Goal: Task Accomplishment & Management: Manage account settings

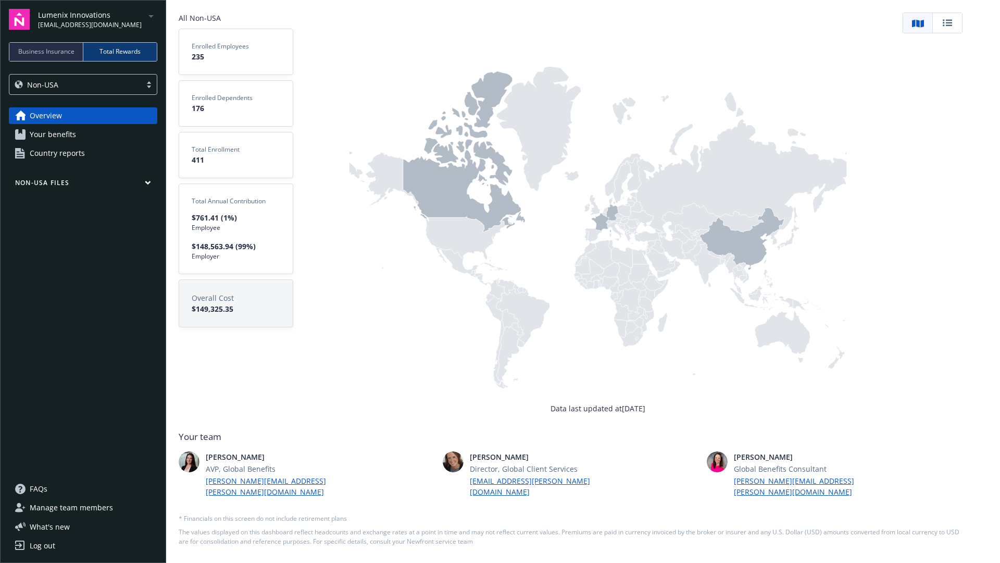
click at [59, 59] on div "Business Insurance" at bounding box center [46, 52] width 74 height 18
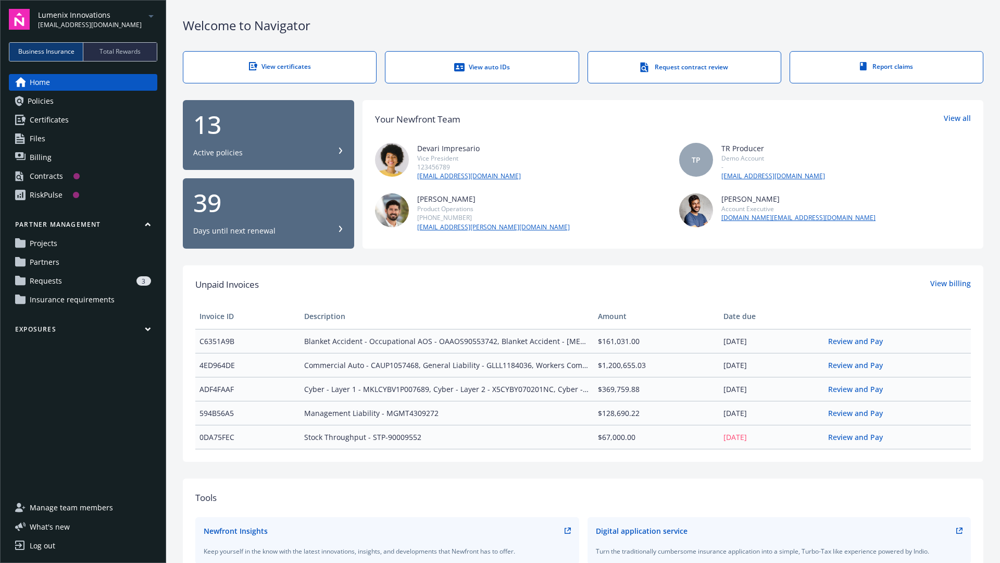
click at [152, 17] on icon "arrowDropDown" at bounding box center [151, 16] width 13 height 13
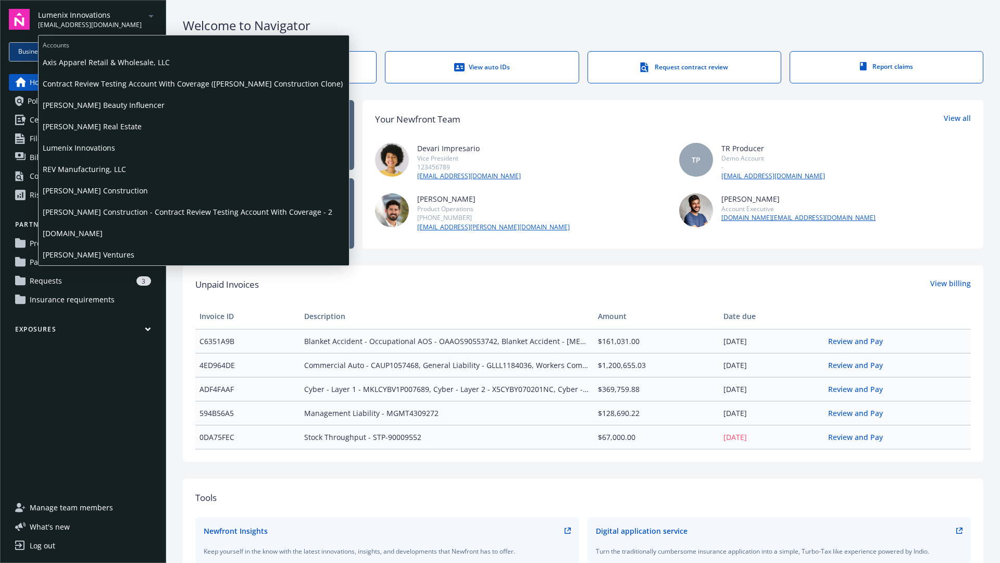
click at [84, 214] on span "Staub-Eckert Construction - Contract Review Testing Account With Coverage - 2" at bounding box center [194, 211] width 302 height 21
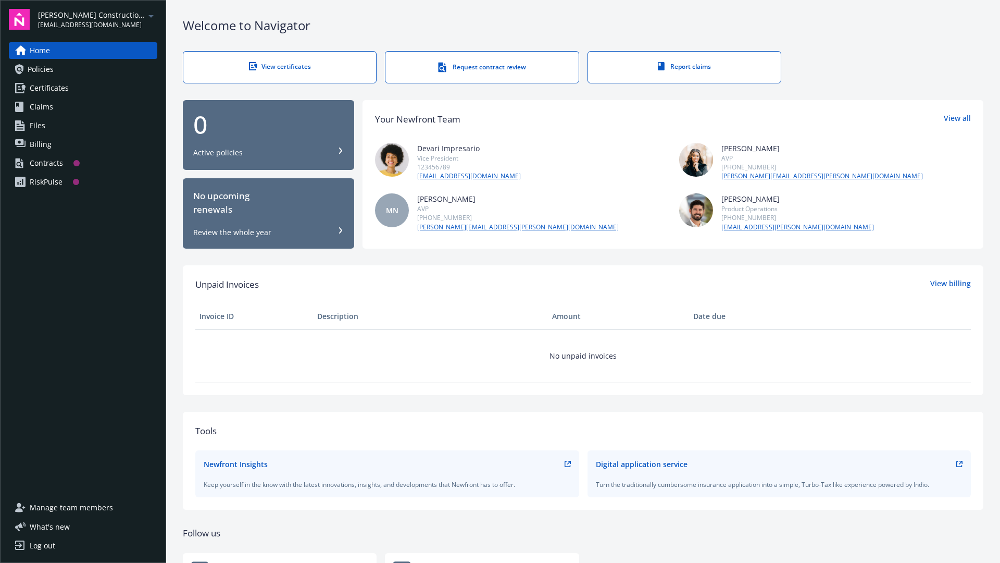
click at [151, 15] on icon "arrowDropDown" at bounding box center [151, 16] width 13 height 13
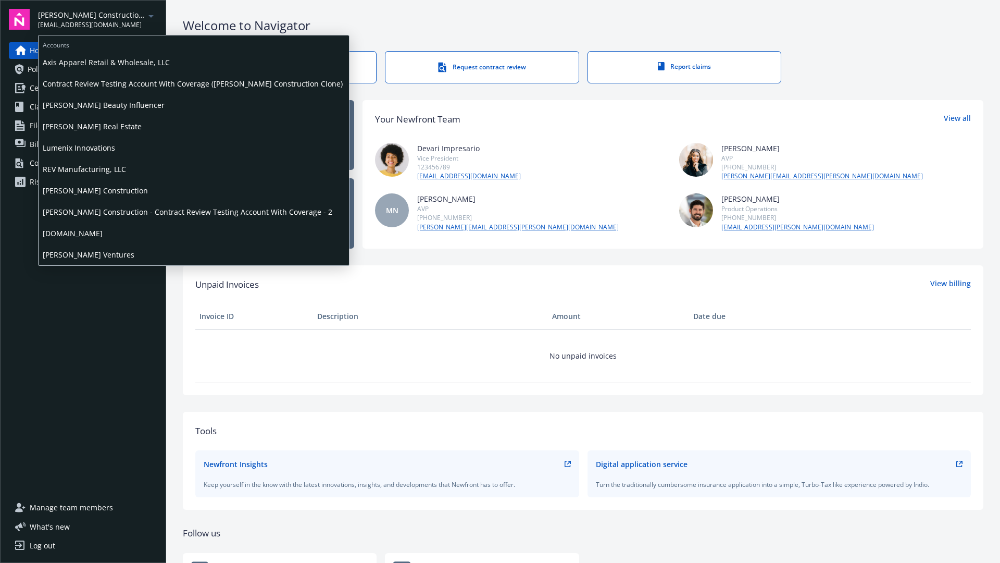
click at [81, 188] on span "[PERSON_NAME] Construction" at bounding box center [194, 190] width 302 height 21
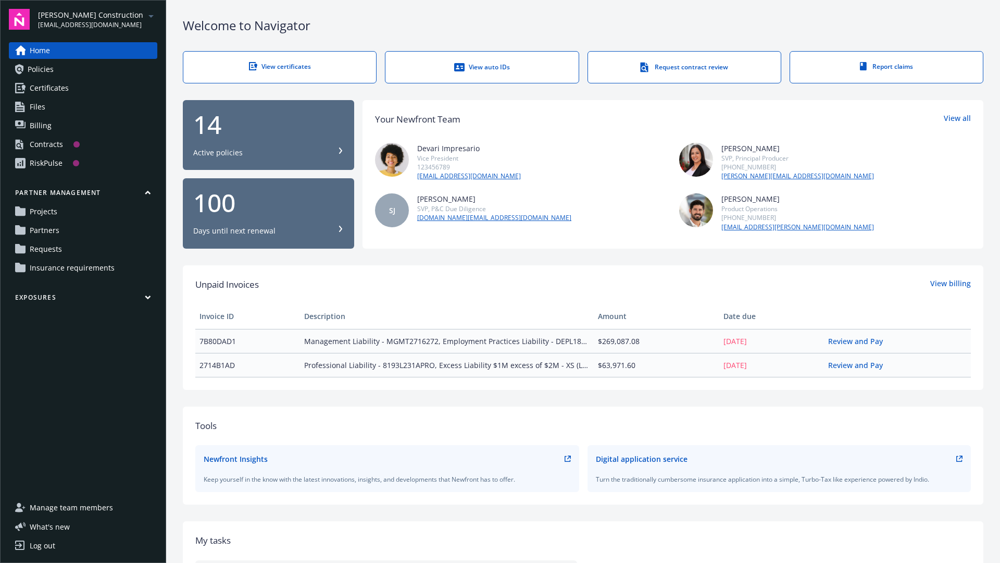
click at [305, 64] on div "View certificates" at bounding box center [279, 66] width 151 height 9
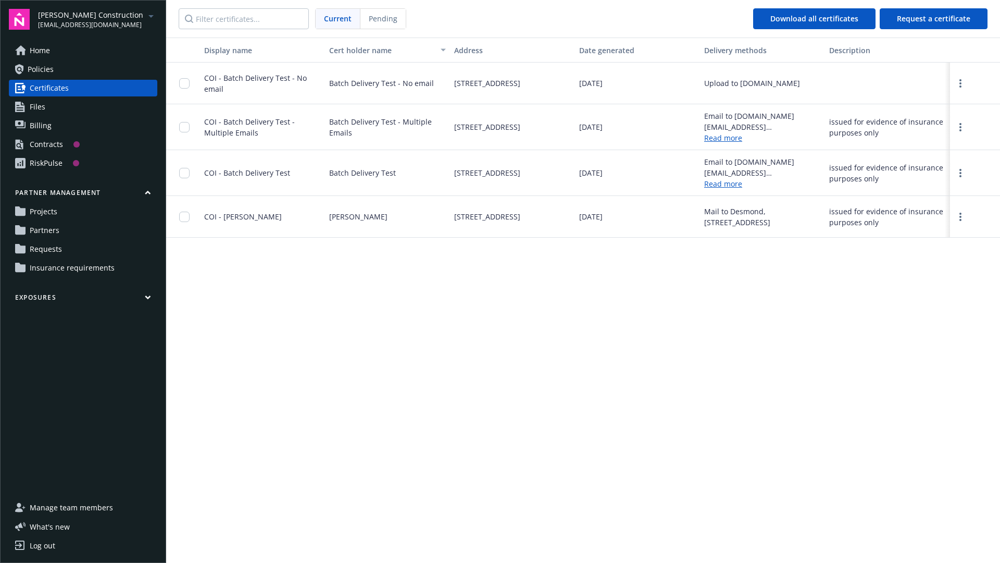
click at [43, 47] on span "Home" at bounding box center [40, 50] width 20 height 17
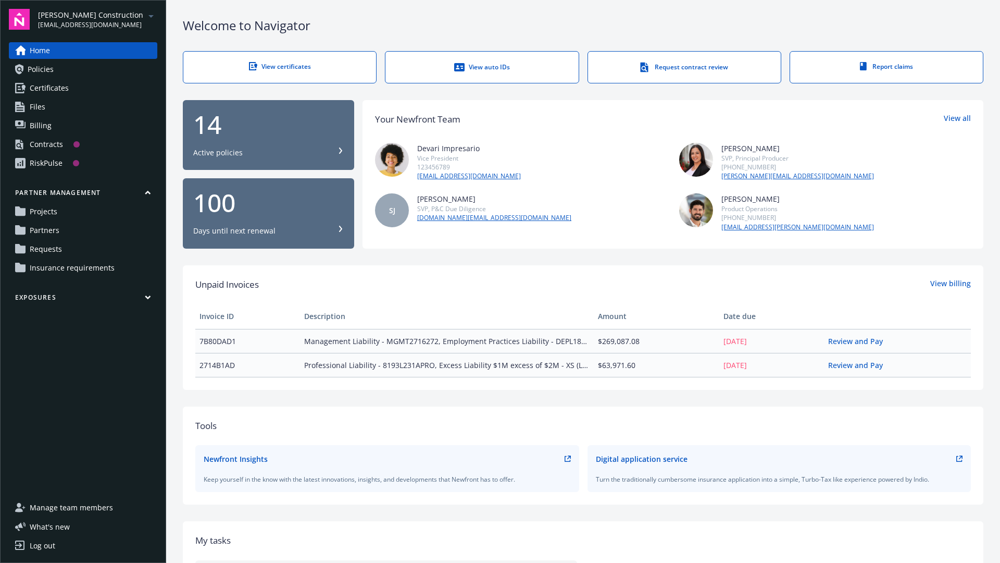
click at [500, 65] on div "View auto IDs" at bounding box center [481, 67] width 151 height 10
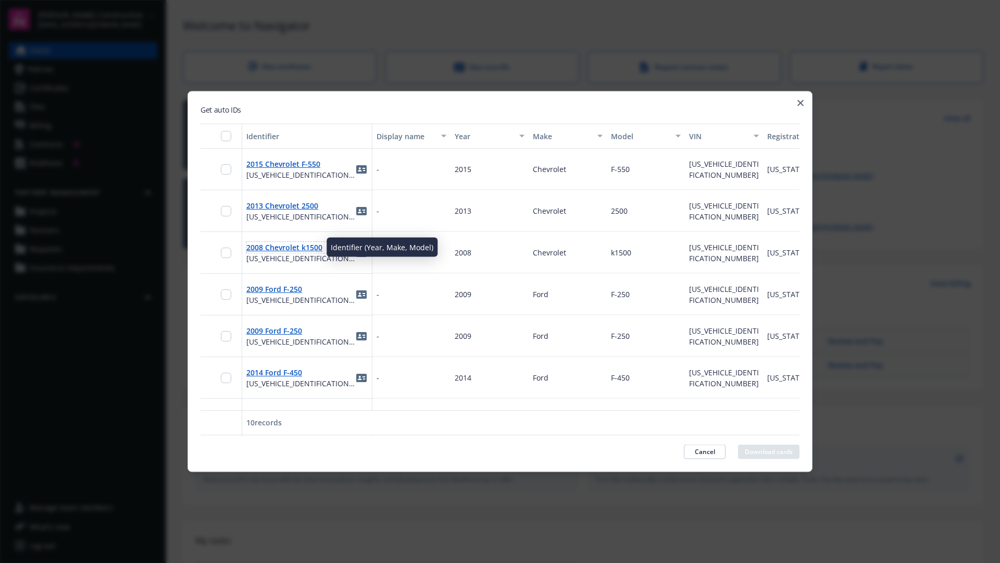
click at [284, 245] on link "2008 Chevrolet k1500" at bounding box center [284, 247] width 76 height 10
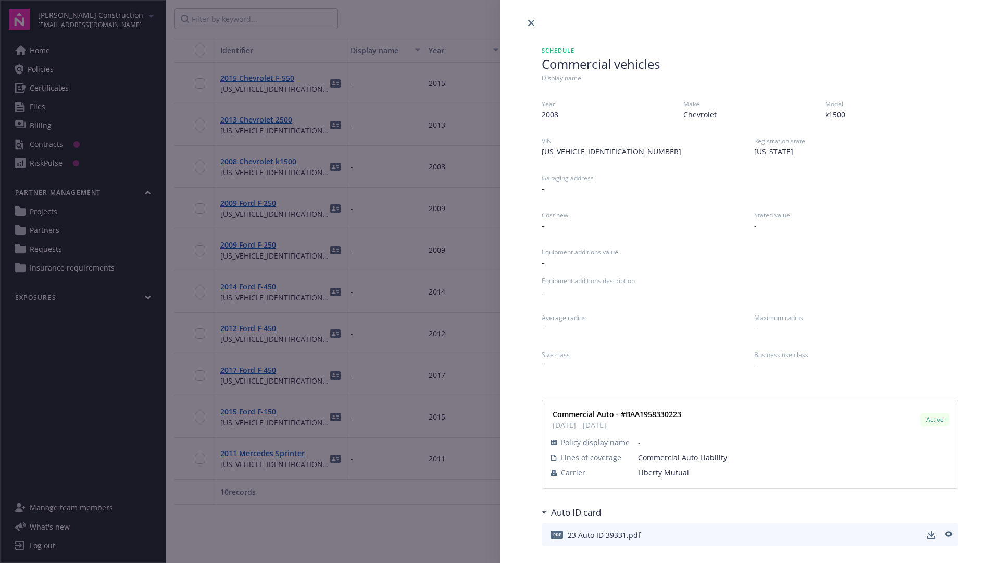
click at [142, 358] on div "Schedule Commercial vehicles Display name Year 2008 Make Chevrolet Model k1500 …" at bounding box center [500, 281] width 1000 height 563
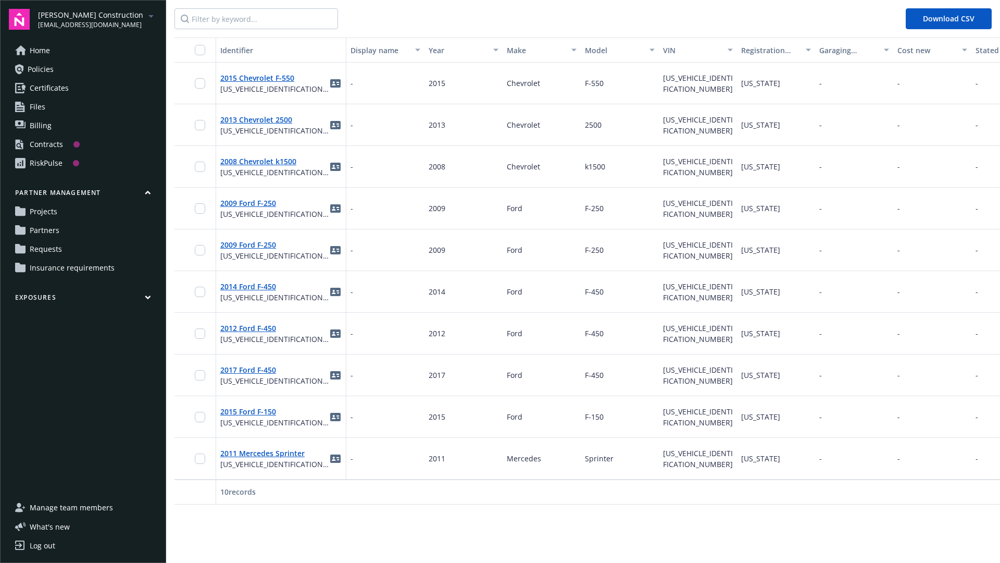
click at [45, 49] on span "Home" at bounding box center [40, 50] width 20 height 17
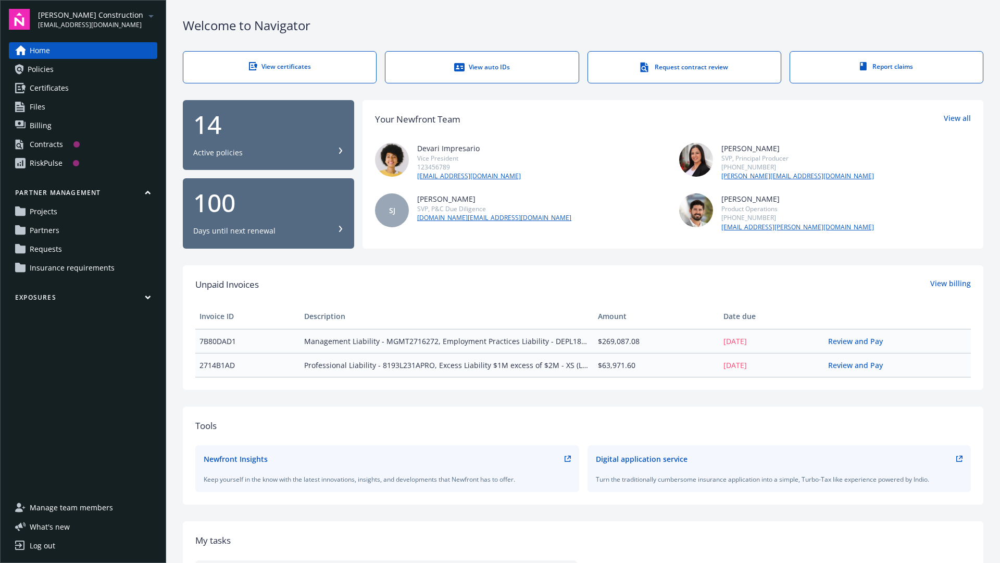
click at [690, 71] on div "Request contract review" at bounding box center [684, 67] width 151 height 10
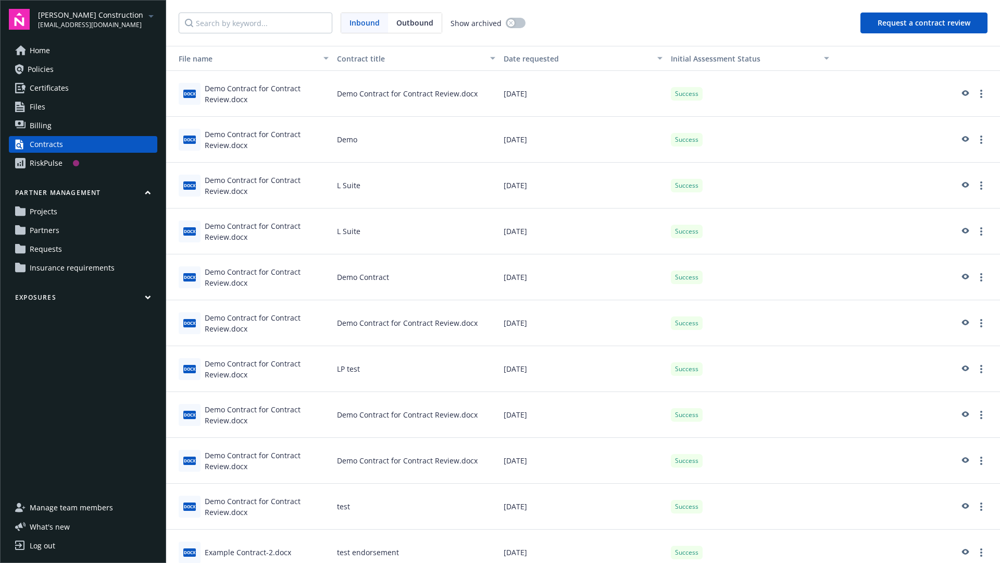
click at [259, 317] on div "Demo Contract for Contract Review.docx" at bounding box center [267, 323] width 124 height 22
click at [985, 325] on link "more" at bounding box center [981, 323] width 13 height 13
click at [967, 341] on link "View assessment summary" at bounding box center [924, 344] width 128 height 21
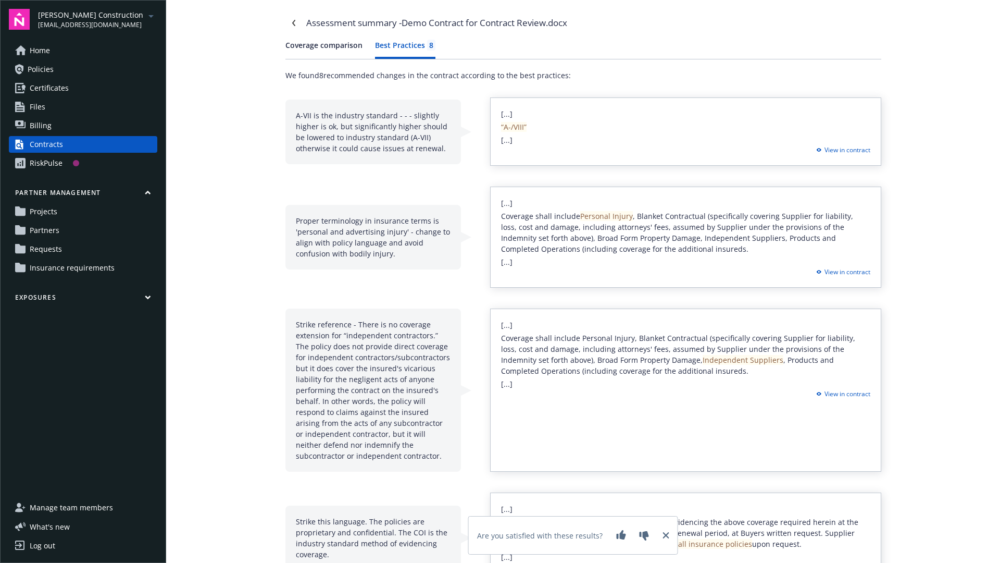
click at [399, 52] on button "Best Practices 8" at bounding box center [405, 49] width 60 height 19
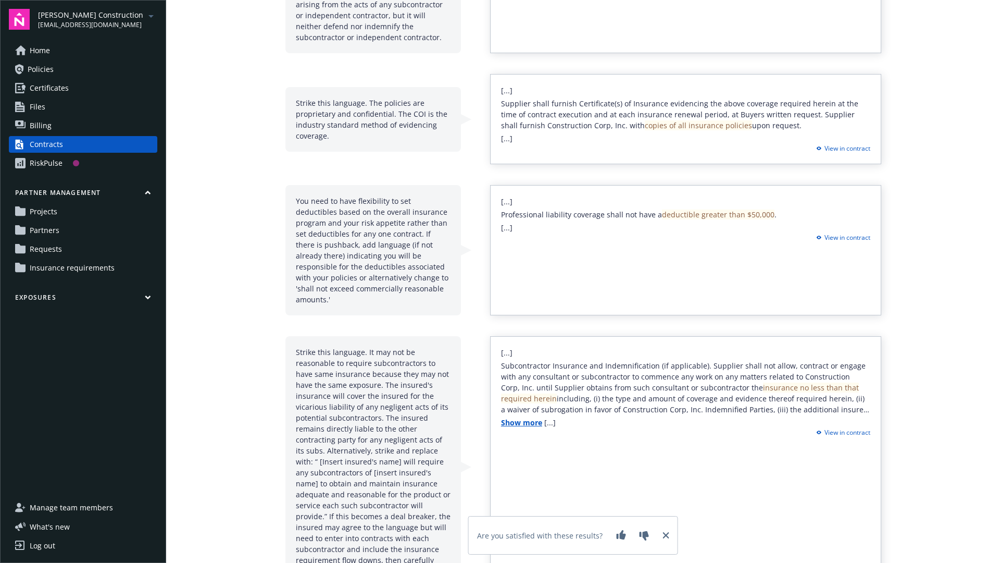
scroll to position [416, 0]
click at [50, 54] on link "Home" at bounding box center [83, 50] width 148 height 17
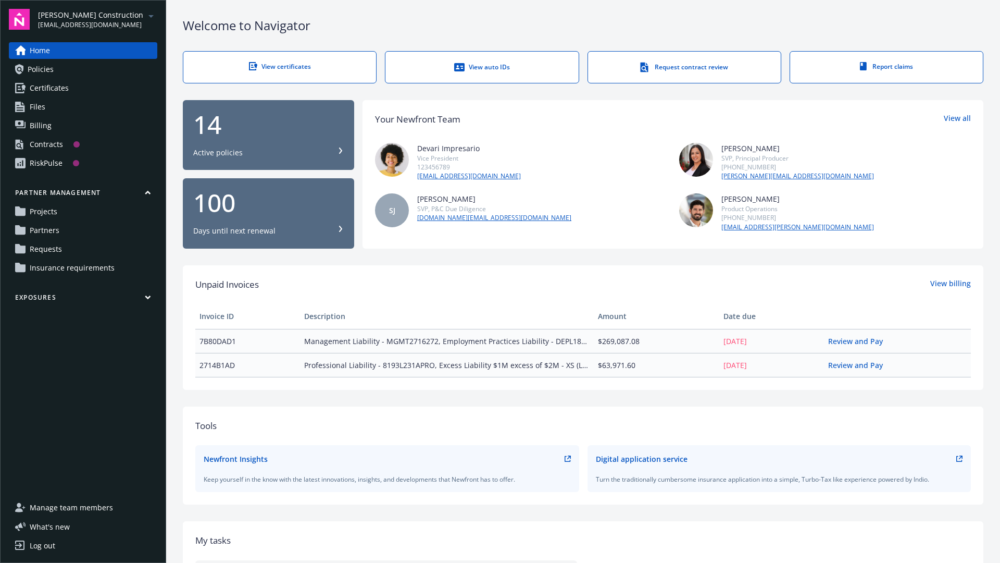
click at [339, 150] on icon at bounding box center [341, 150] width 6 height 6
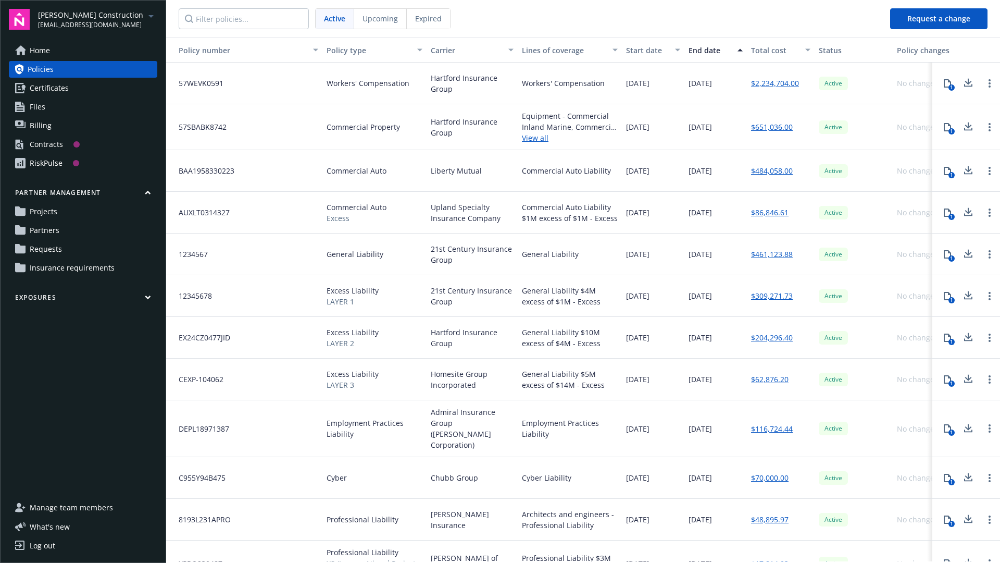
click at [44, 50] on span "Home" at bounding box center [40, 50] width 20 height 17
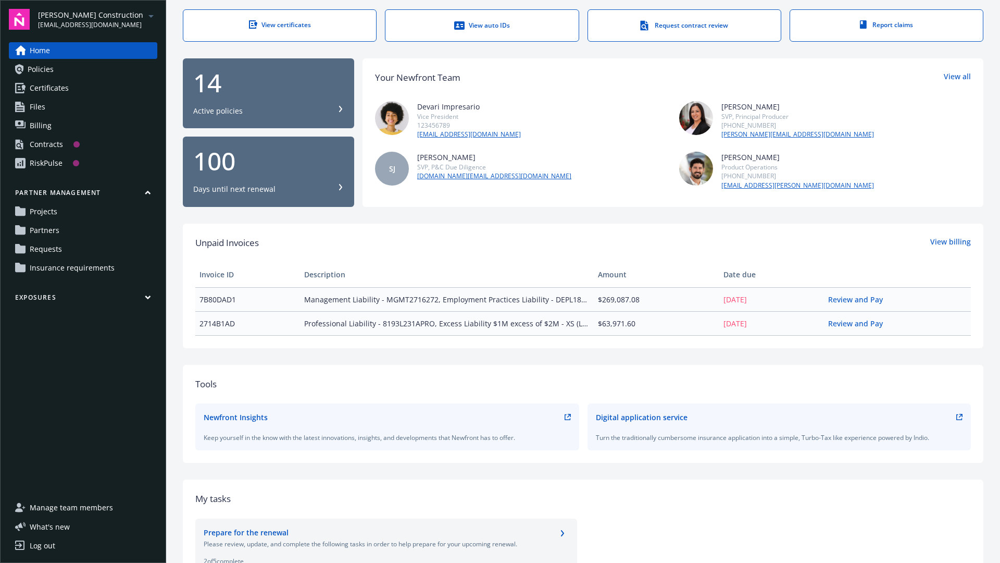
scroll to position [15, 0]
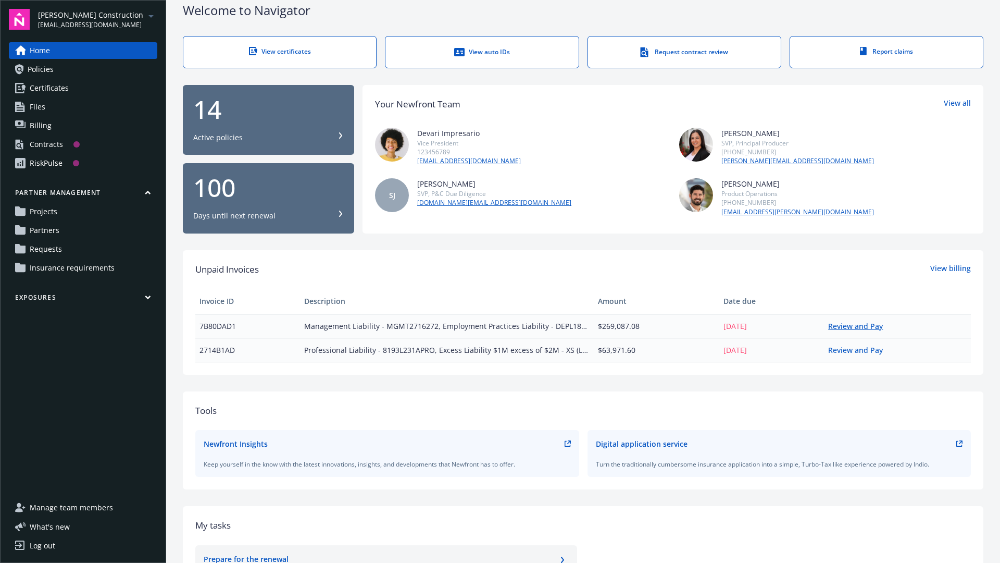
click at [863, 328] on link "Review and Pay" at bounding box center [859, 326] width 63 height 10
click at [53, 72] on link "Policies" at bounding box center [83, 69] width 148 height 17
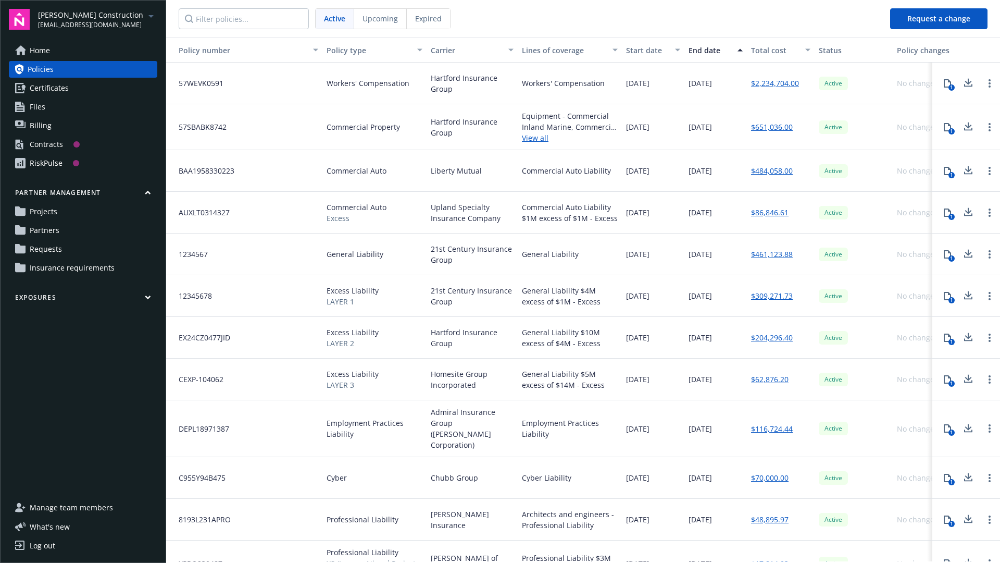
click at [55, 91] on span "Certificates" at bounding box center [49, 88] width 39 height 17
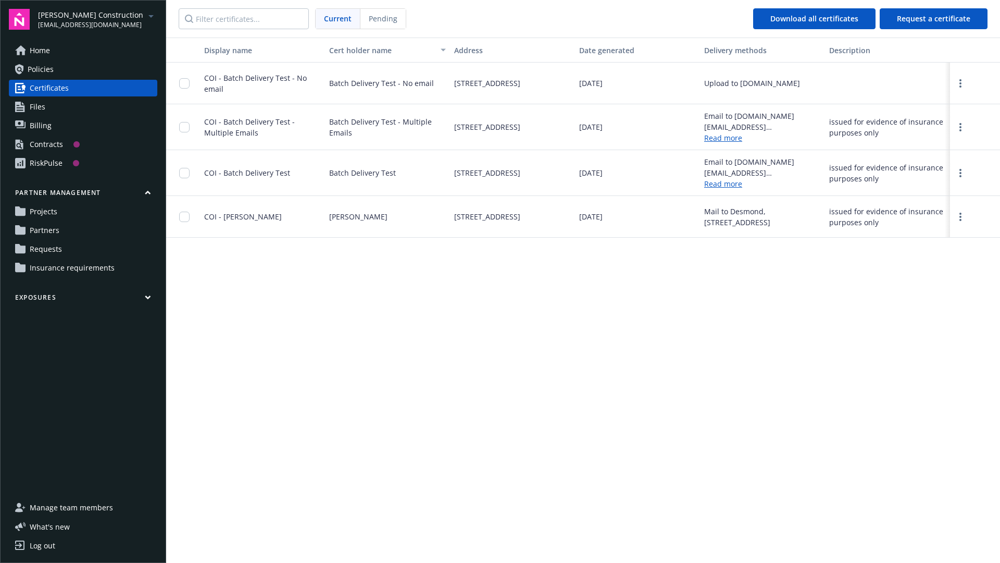
click at [42, 105] on span "Files" at bounding box center [38, 106] width 16 height 17
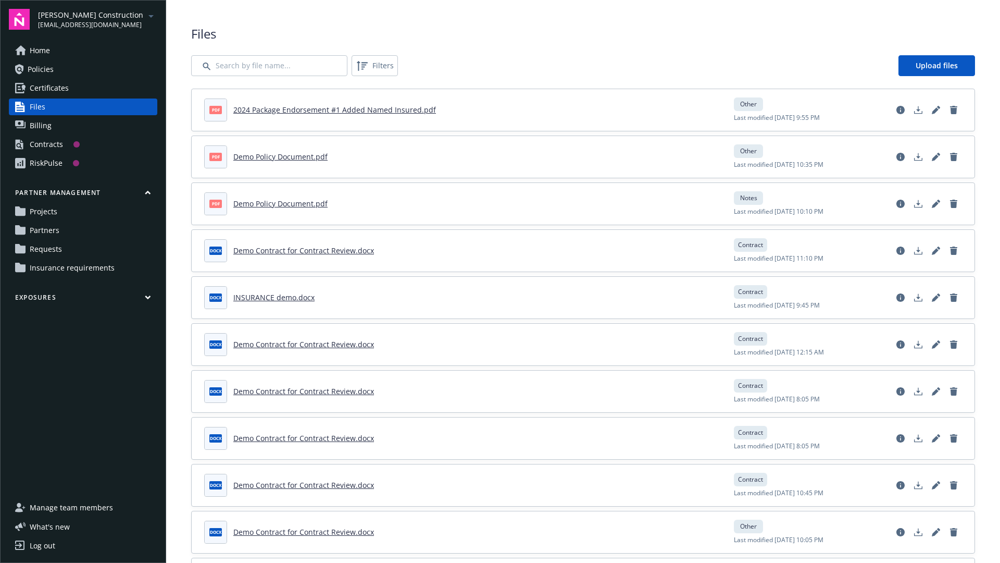
click at [46, 125] on span "Billing" at bounding box center [41, 125] width 22 height 17
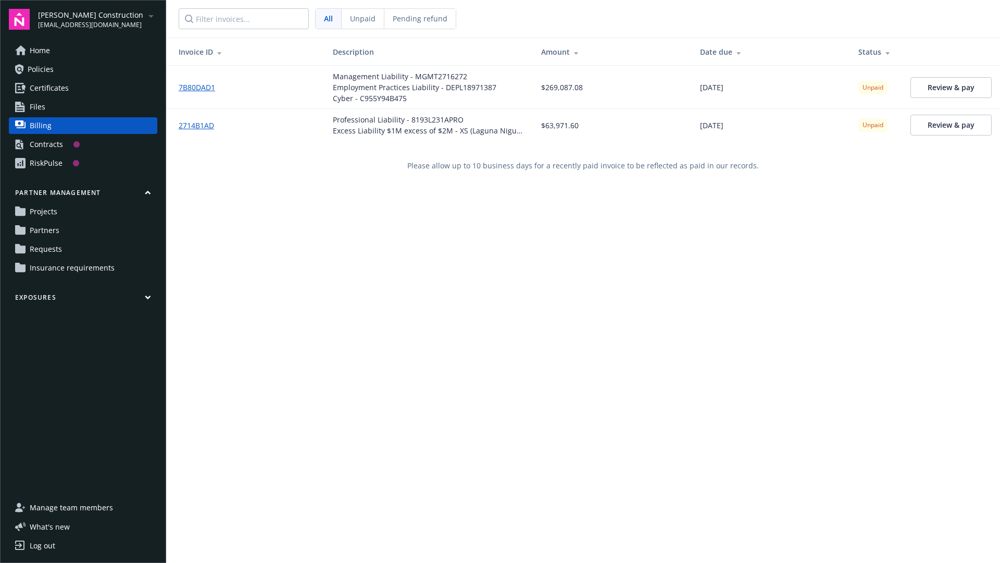
click at [53, 144] on div "Contracts" at bounding box center [46, 144] width 33 height 17
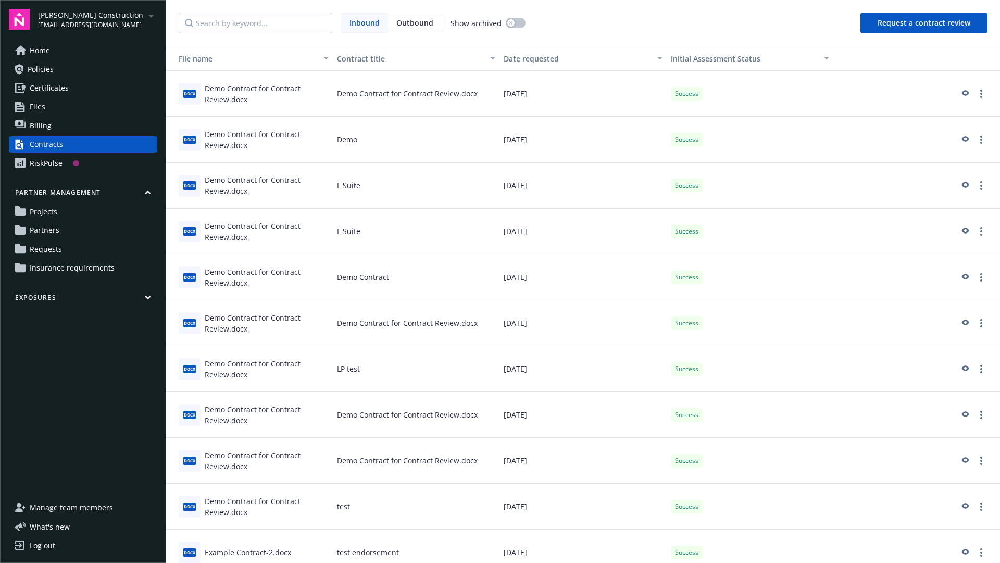
click at [50, 162] on div "RiskPulse" at bounding box center [46, 163] width 33 height 17
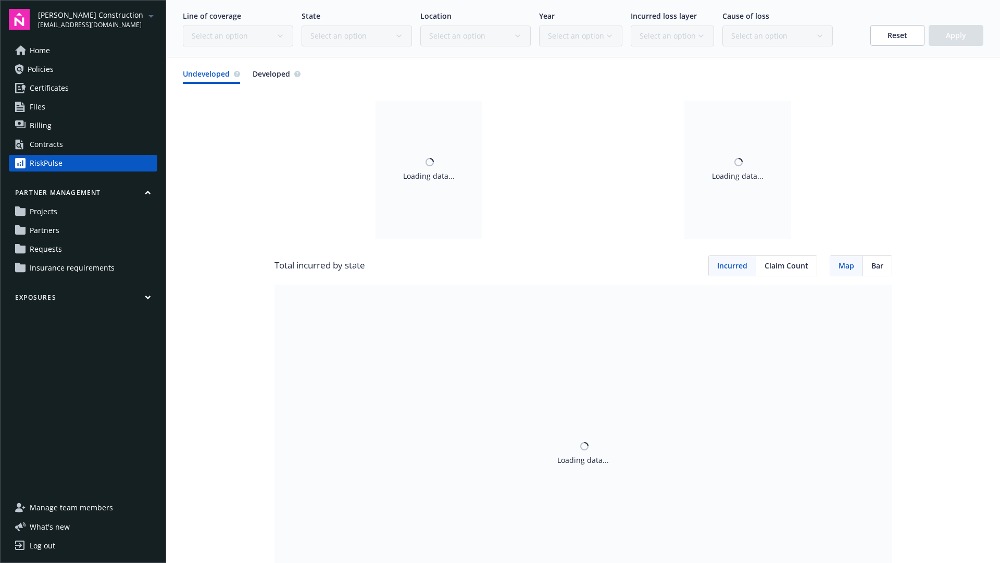
click at [49, 145] on div "Contracts" at bounding box center [46, 144] width 33 height 17
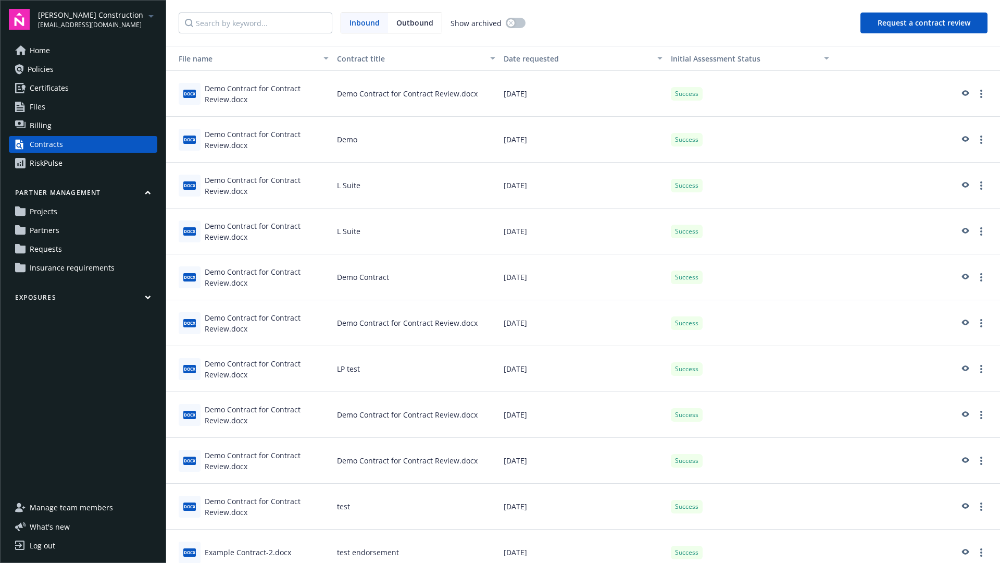
click at [49, 159] on div "RiskPulse" at bounding box center [46, 163] width 33 height 17
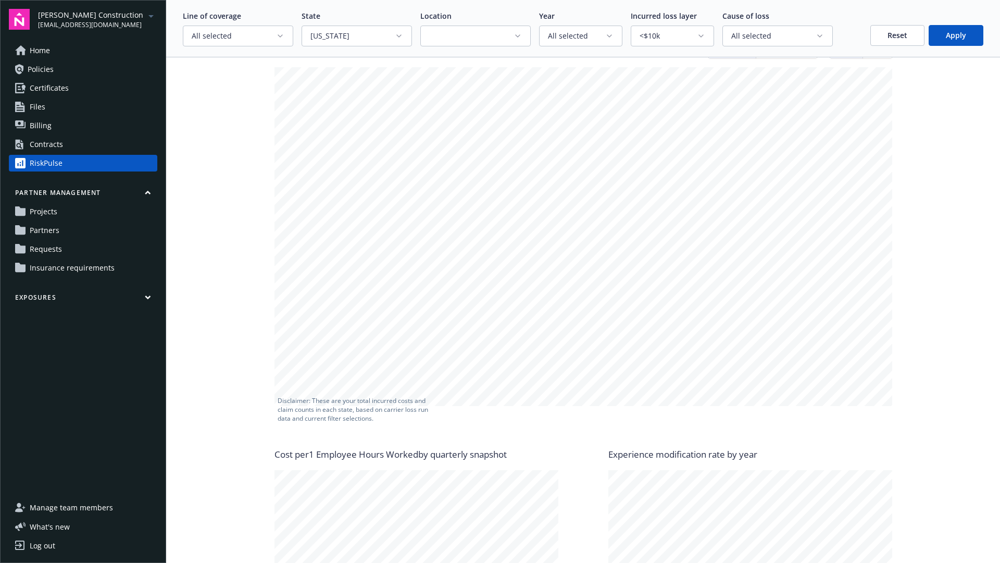
scroll to position [248, 0]
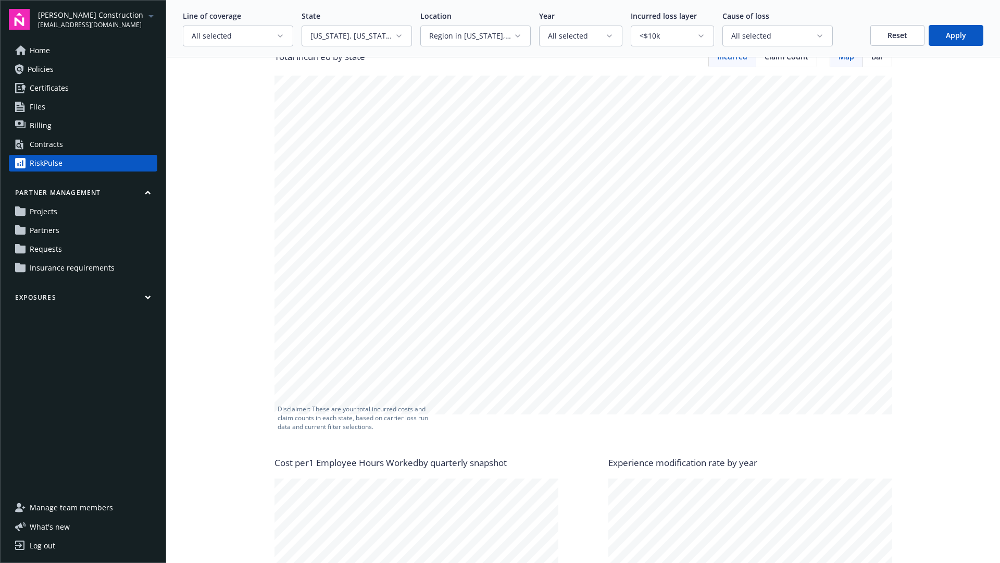
click at [147, 13] on icon "arrowDropDown" at bounding box center [151, 16] width 13 height 13
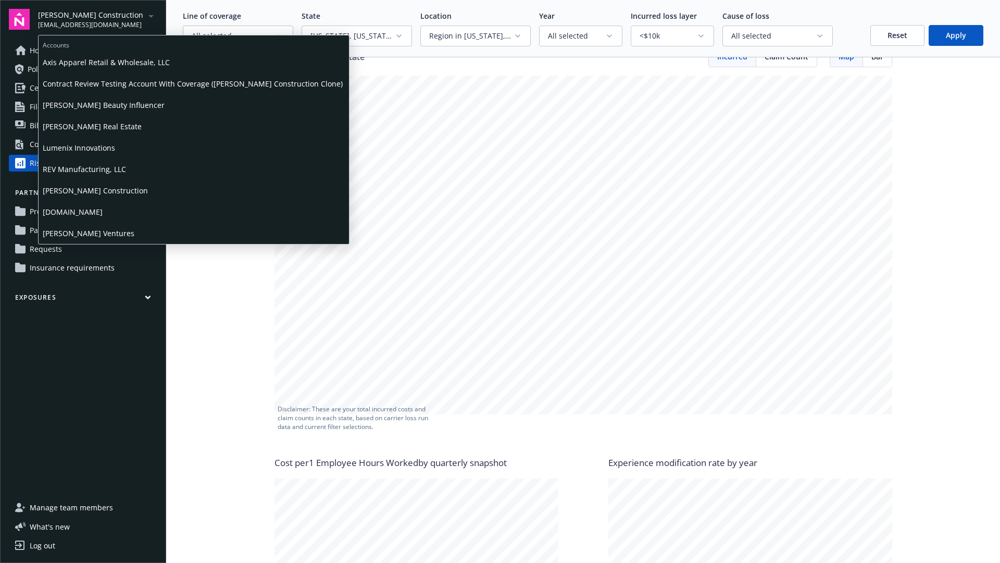
click at [81, 125] on span "[PERSON_NAME] Real Estate" at bounding box center [194, 126] width 302 height 21
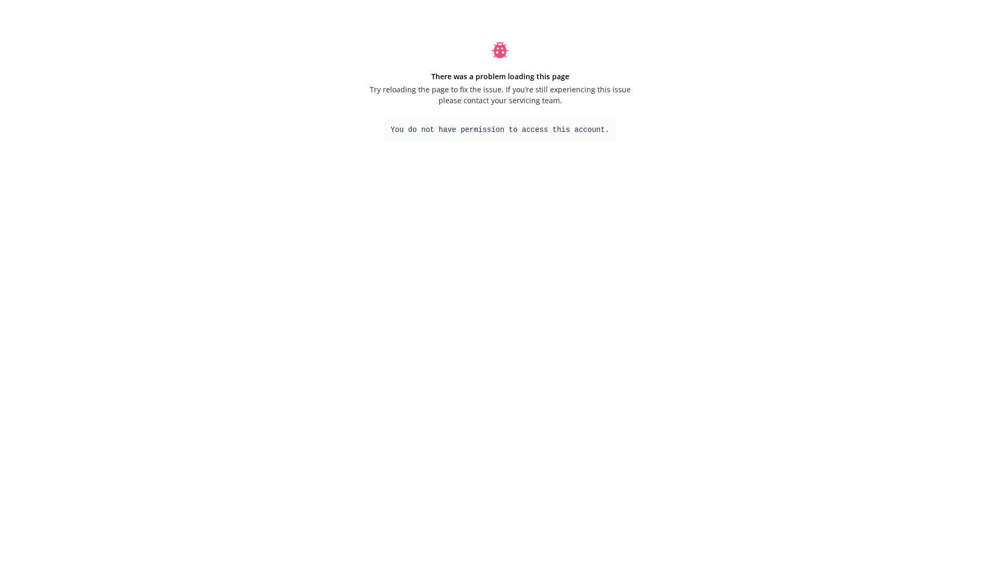
click at [100, 91] on div "There was a problem loading this page Try reloading the page to fix the issue. …" at bounding box center [500, 91] width 1000 height 183
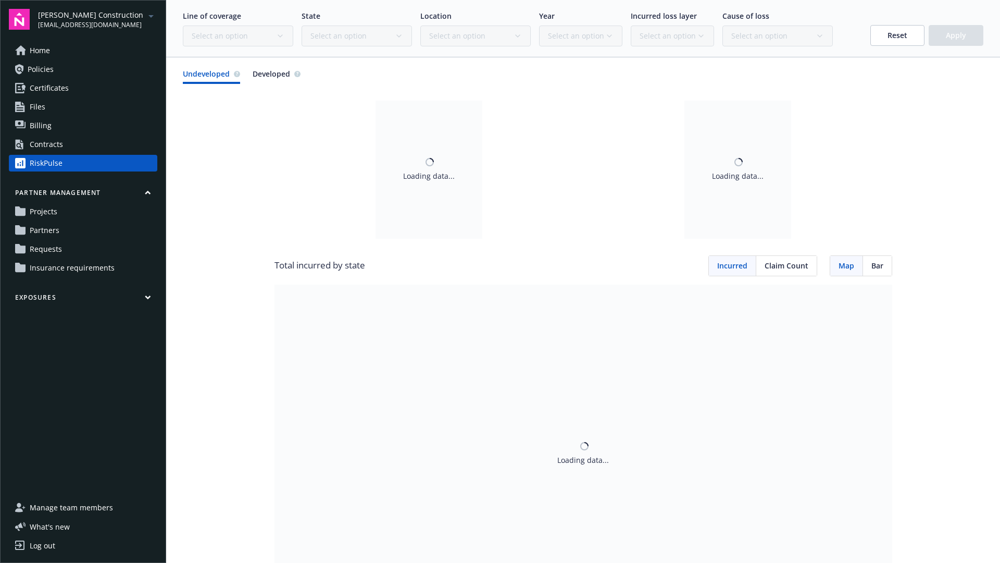
click at [145, 13] on icon "arrowDropDown" at bounding box center [151, 16] width 13 height 13
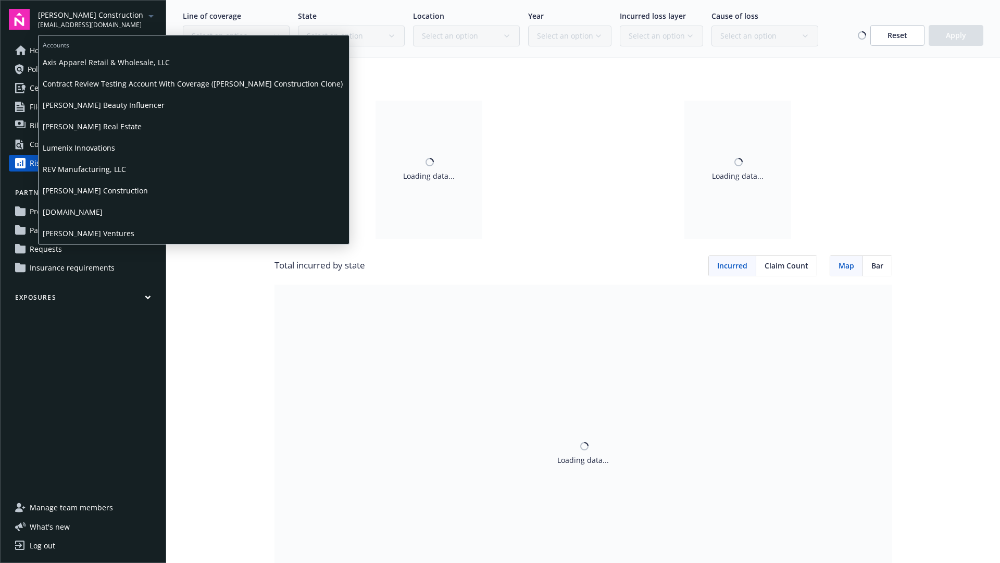
click at [110, 127] on span "[PERSON_NAME] Real Estate" at bounding box center [194, 126] width 302 height 21
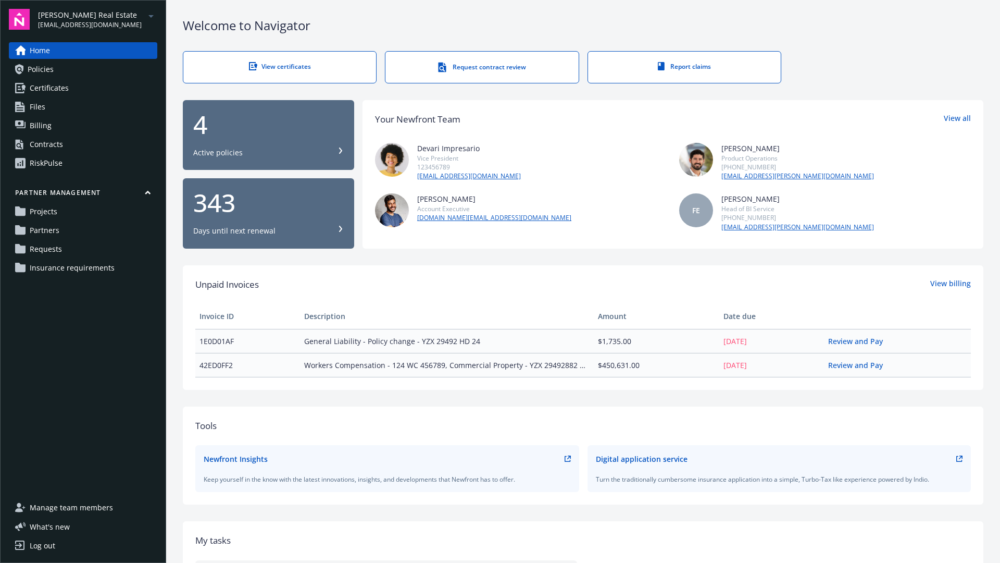
click at [53, 71] on link "Policies" at bounding box center [83, 69] width 148 height 17
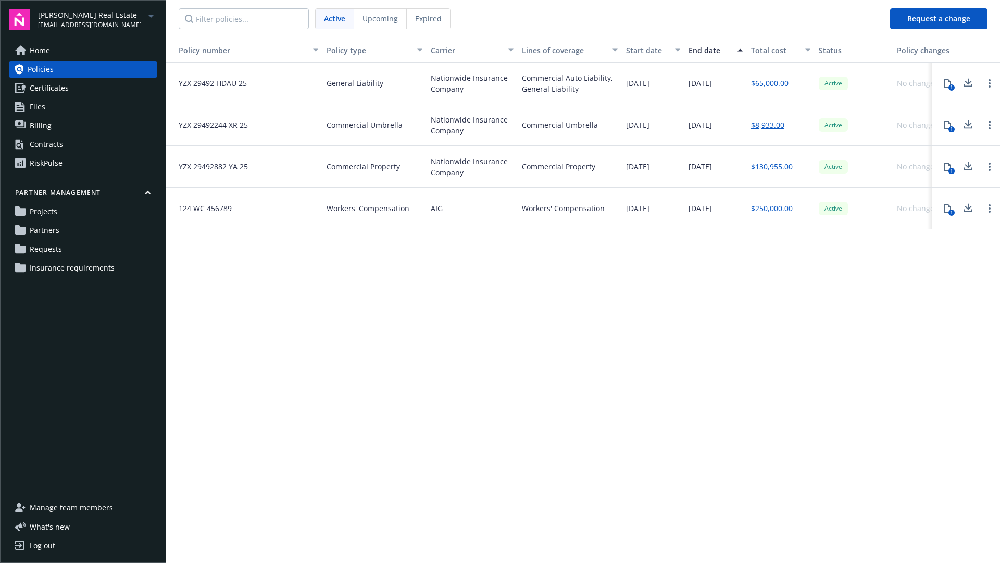
click at [44, 51] on span "Home" at bounding box center [40, 50] width 20 height 17
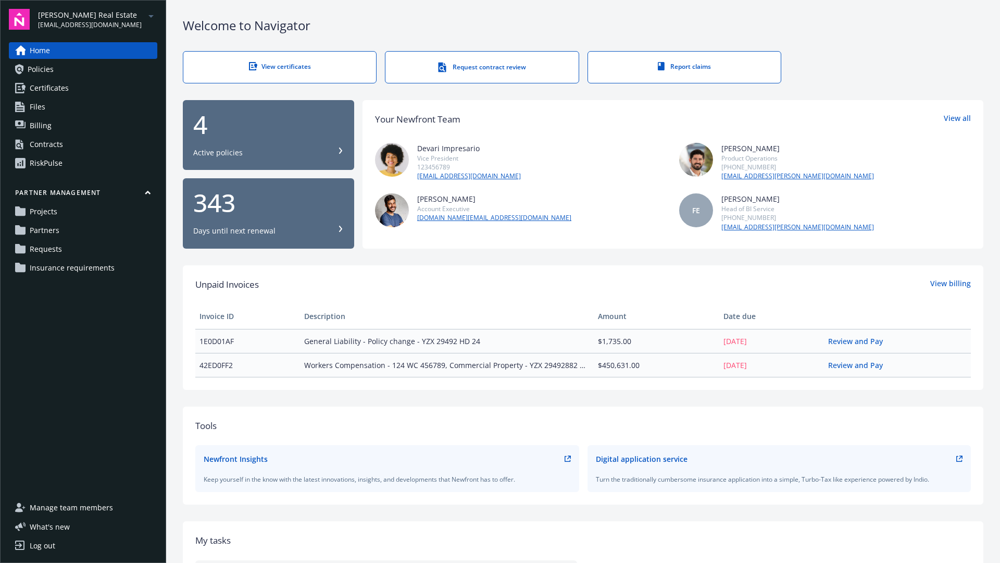
click at [39, 161] on div "RiskPulse" at bounding box center [46, 163] width 33 height 17
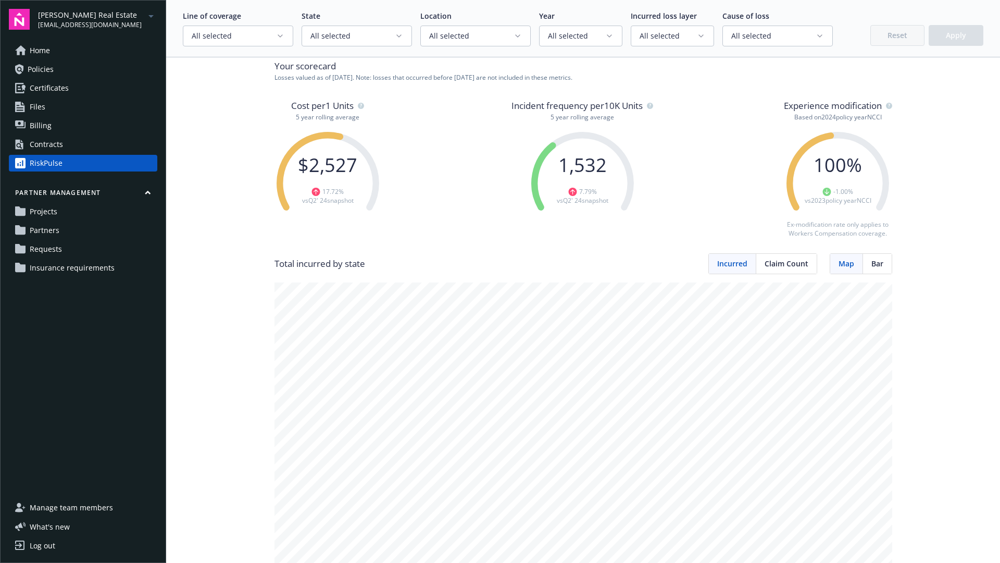
scroll to position [39, 0]
click at [53, 146] on div "Contracts" at bounding box center [46, 144] width 33 height 17
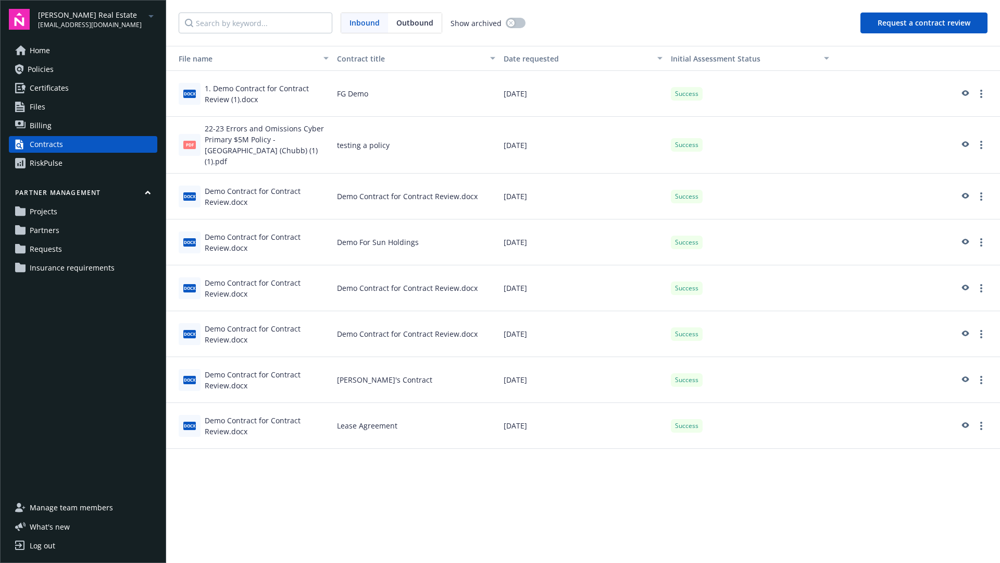
click at [290, 185] on div "Demo Contract for Contract Review.docx" at bounding box center [267, 196] width 124 height 22
click at [282, 185] on div "Demo Contract for Contract Review.docx" at bounding box center [267, 196] width 124 height 22
click at [967, 239] on icon "preview" at bounding box center [965, 242] width 7 height 6
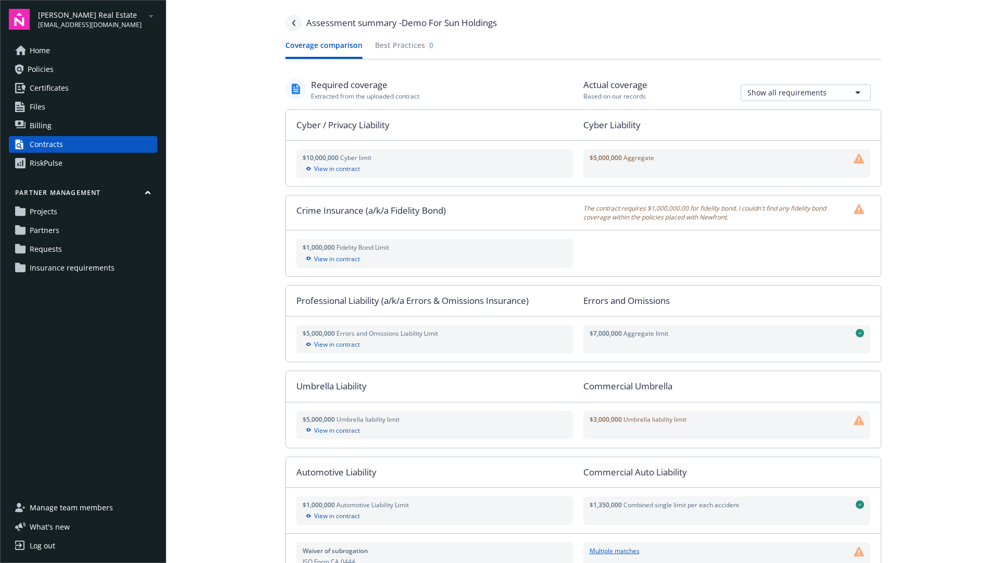
click at [294, 22] on icon "Navigate back" at bounding box center [294, 23] width 6 height 6
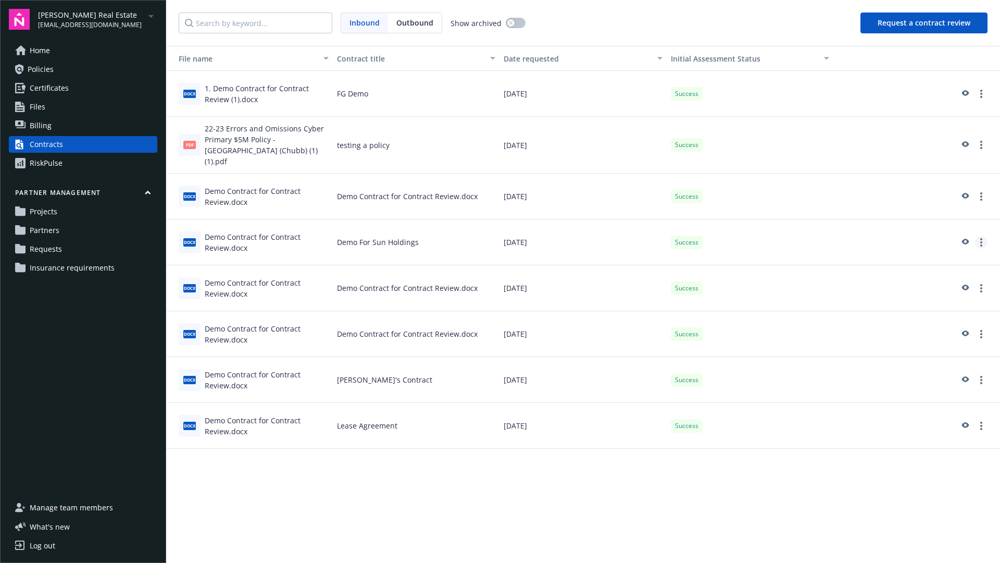
click at [981, 241] on circle "more" at bounding box center [981, 242] width 2 height 2
click at [942, 256] on link "View assessment summary" at bounding box center [924, 252] width 128 height 21
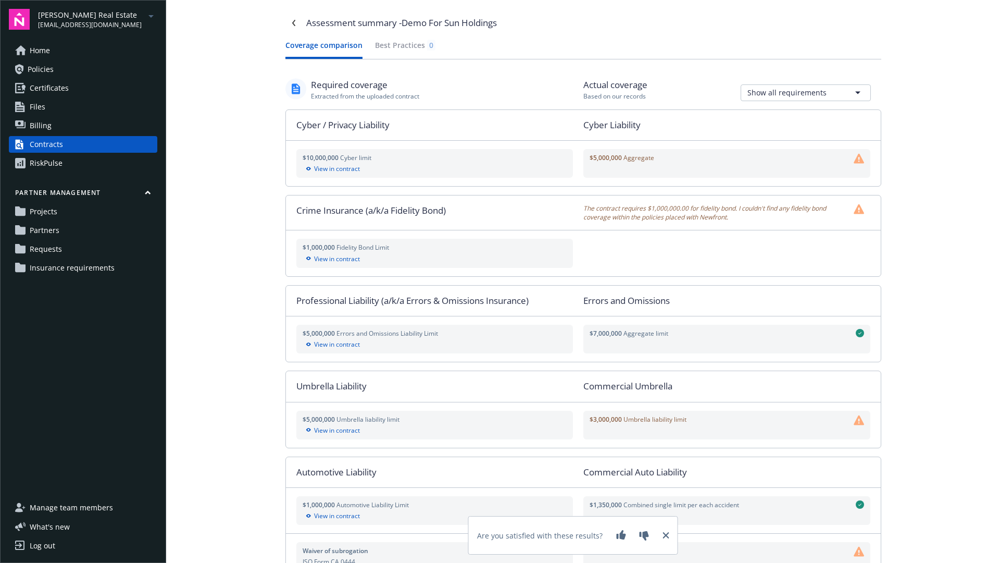
click at [351, 49] on button "Coverage comparison" at bounding box center [323, 49] width 77 height 19
click at [751, 90] on html "[PERSON_NAME] Real Estate [EMAIL_ADDRESS][DOMAIN_NAME] Home Policies Certificat…" at bounding box center [500, 281] width 1000 height 563
click at [45, 164] on div "RiskPulse" at bounding box center [46, 163] width 33 height 17
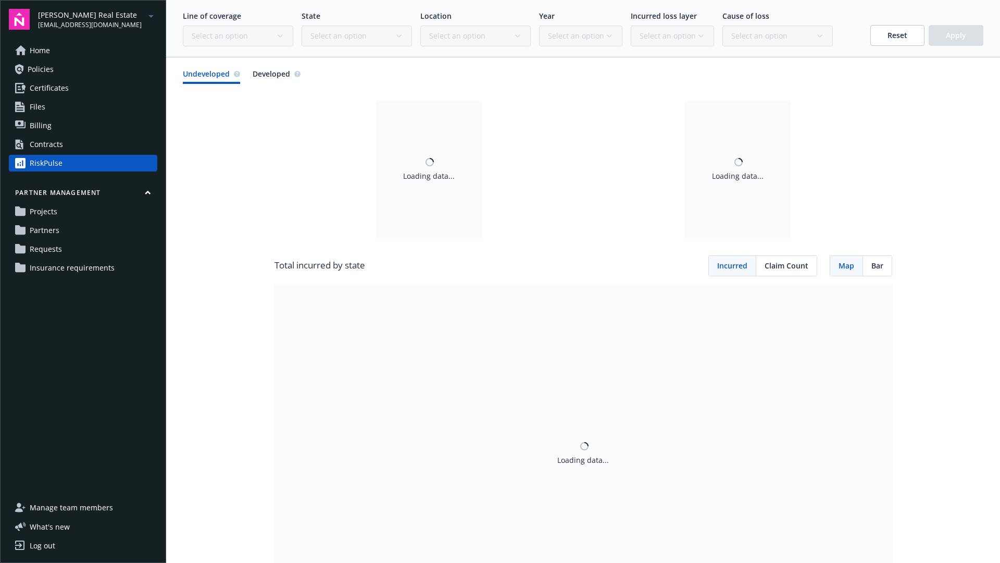
click at [40, 123] on span "Billing" at bounding box center [41, 125] width 22 height 17
